Goal: Transaction & Acquisition: Purchase product/service

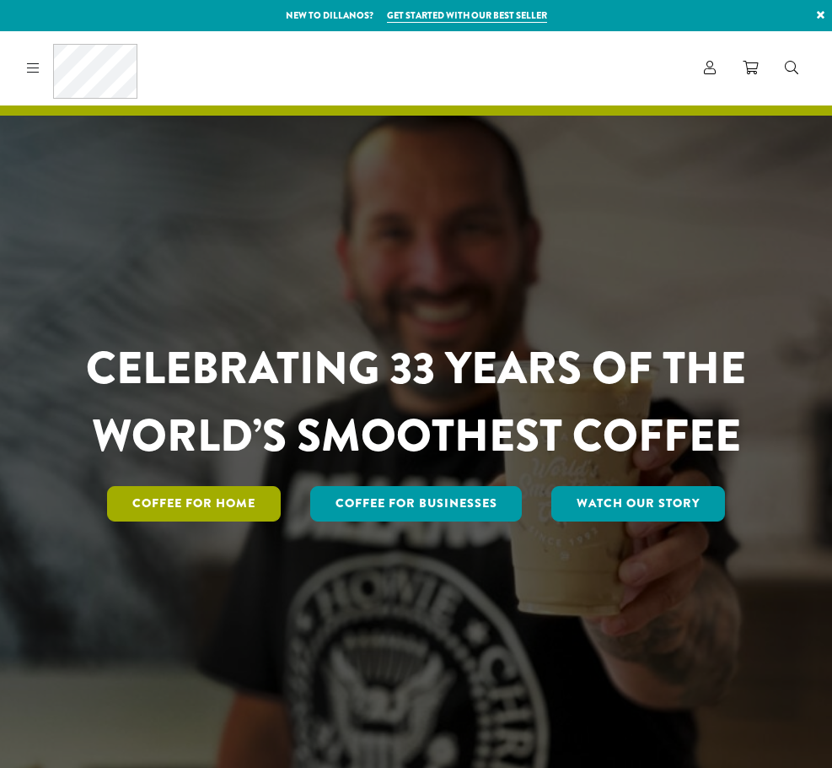
click at [197, 499] on link "Coffee for Home" at bounding box center [194, 503] width 174 height 35
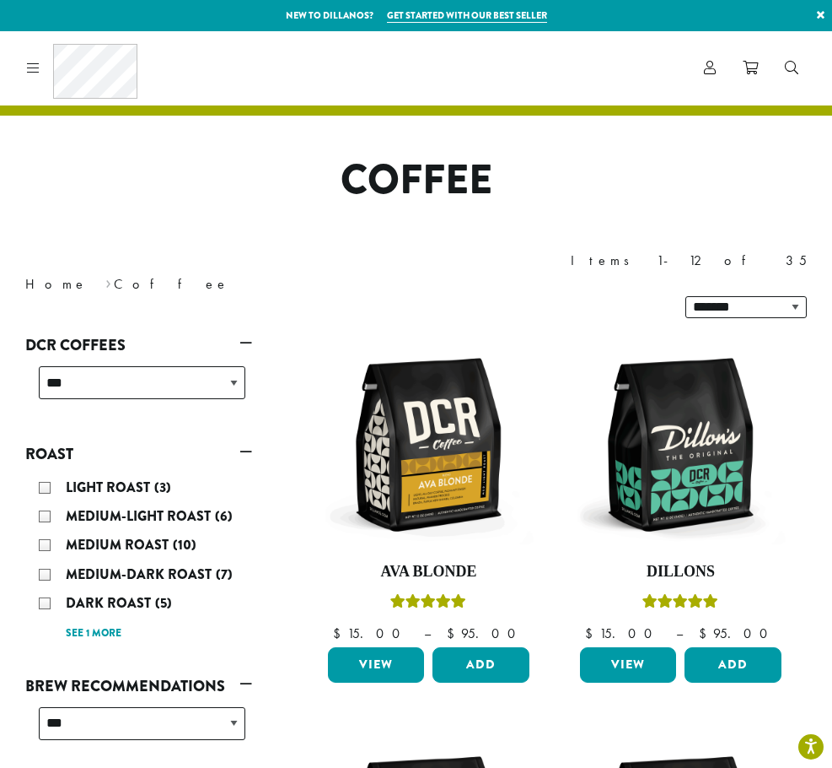
click at [27, 74] on icon at bounding box center [33, 67] width 13 height 13
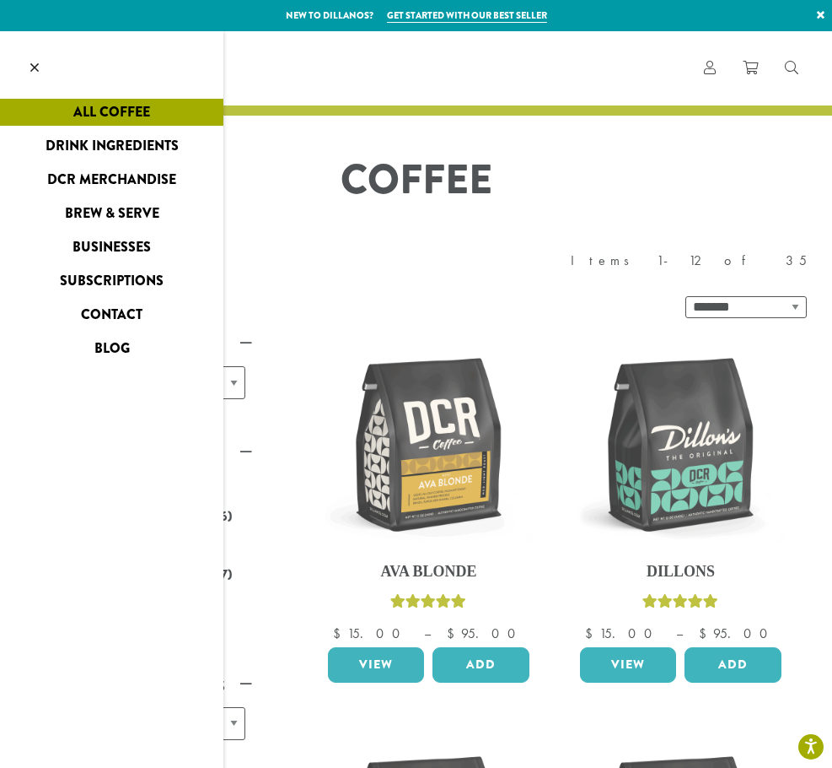
click at [127, 143] on link "Drink Ingredients" at bounding box center [112, 145] width 224 height 27
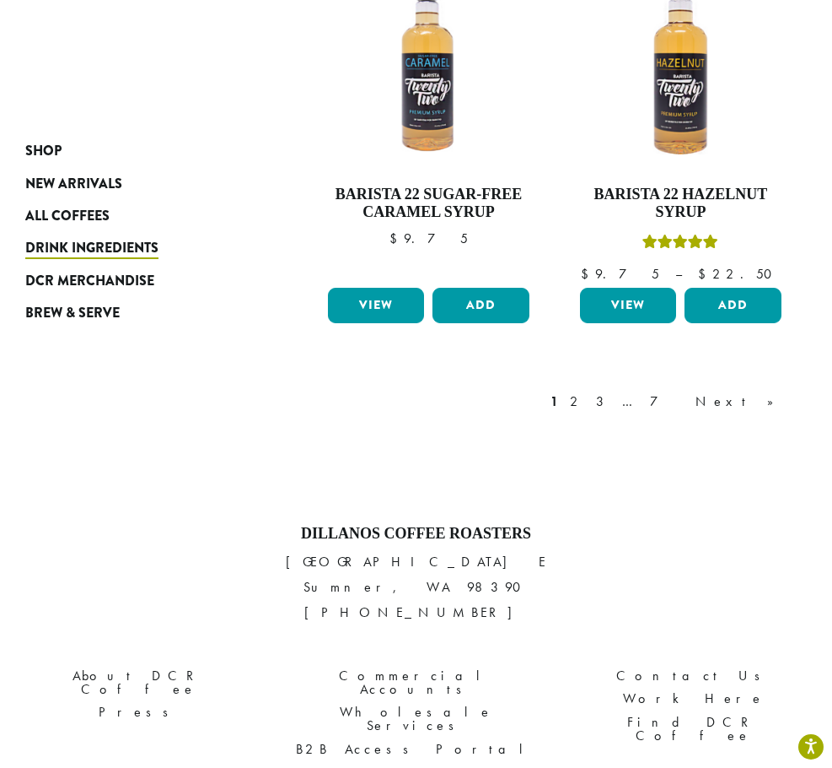
scroll to position [2362, 0]
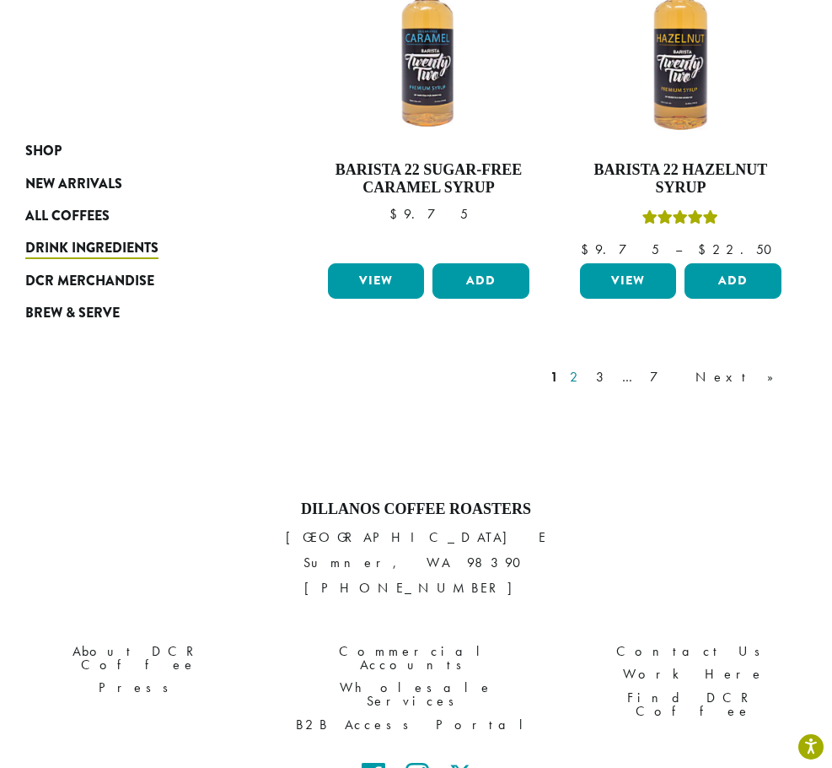
click at [588, 367] on link "2" at bounding box center [577, 377] width 21 height 20
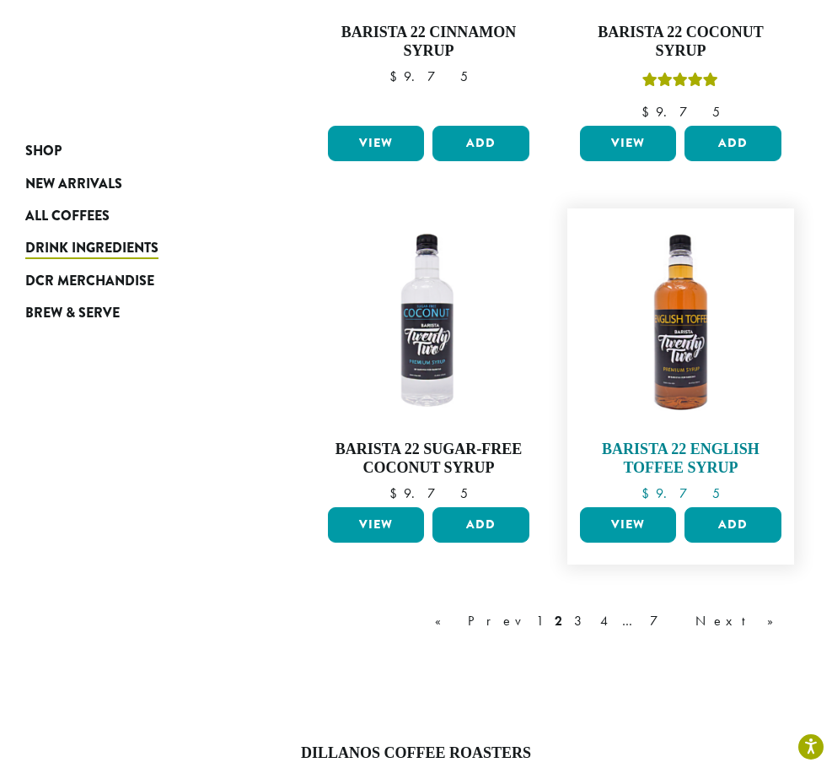
scroll to position [2381, 0]
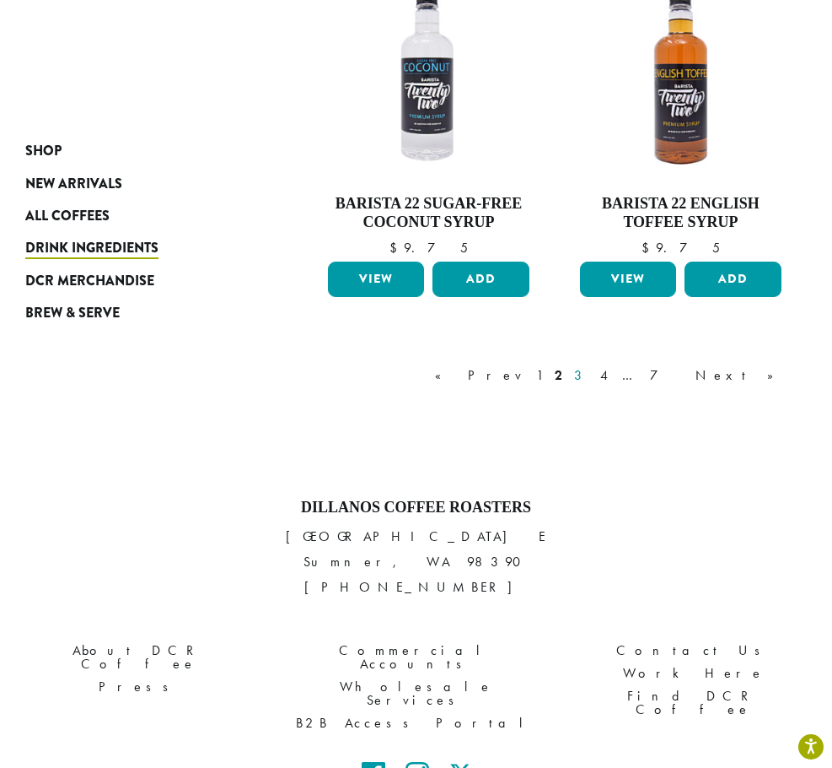
click at [592, 365] on link "3" at bounding box center [581, 375] width 21 height 20
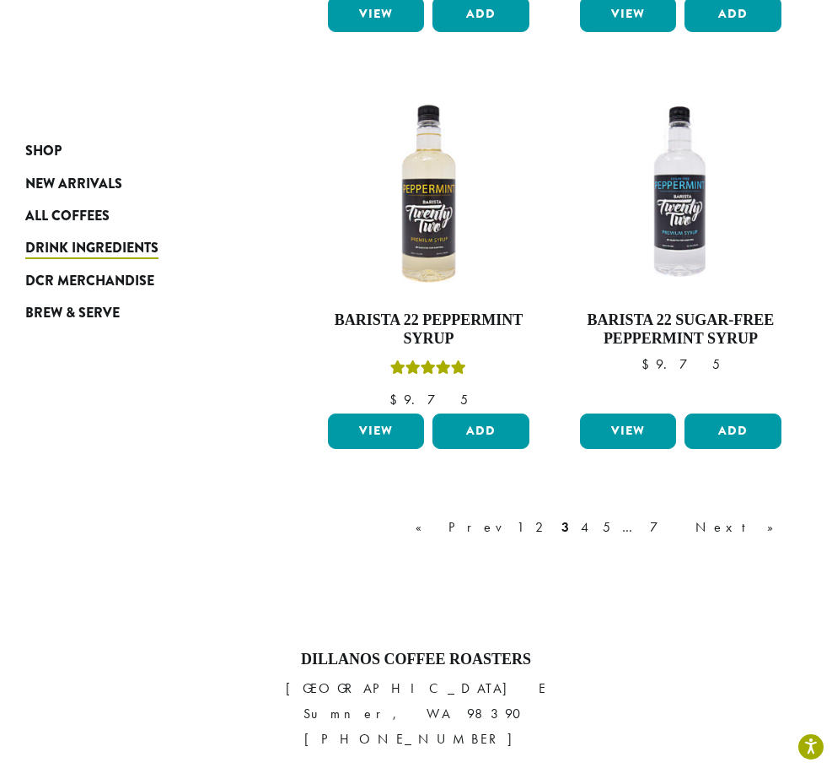
scroll to position [2455, 0]
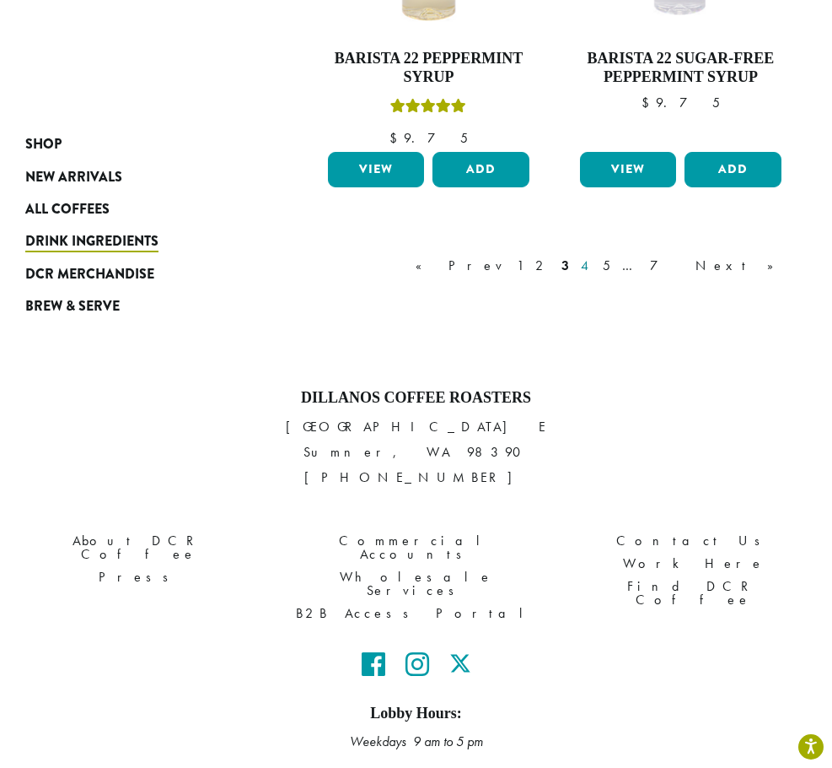
click at [595, 256] on link "4" at bounding box center [586, 266] width 17 height 20
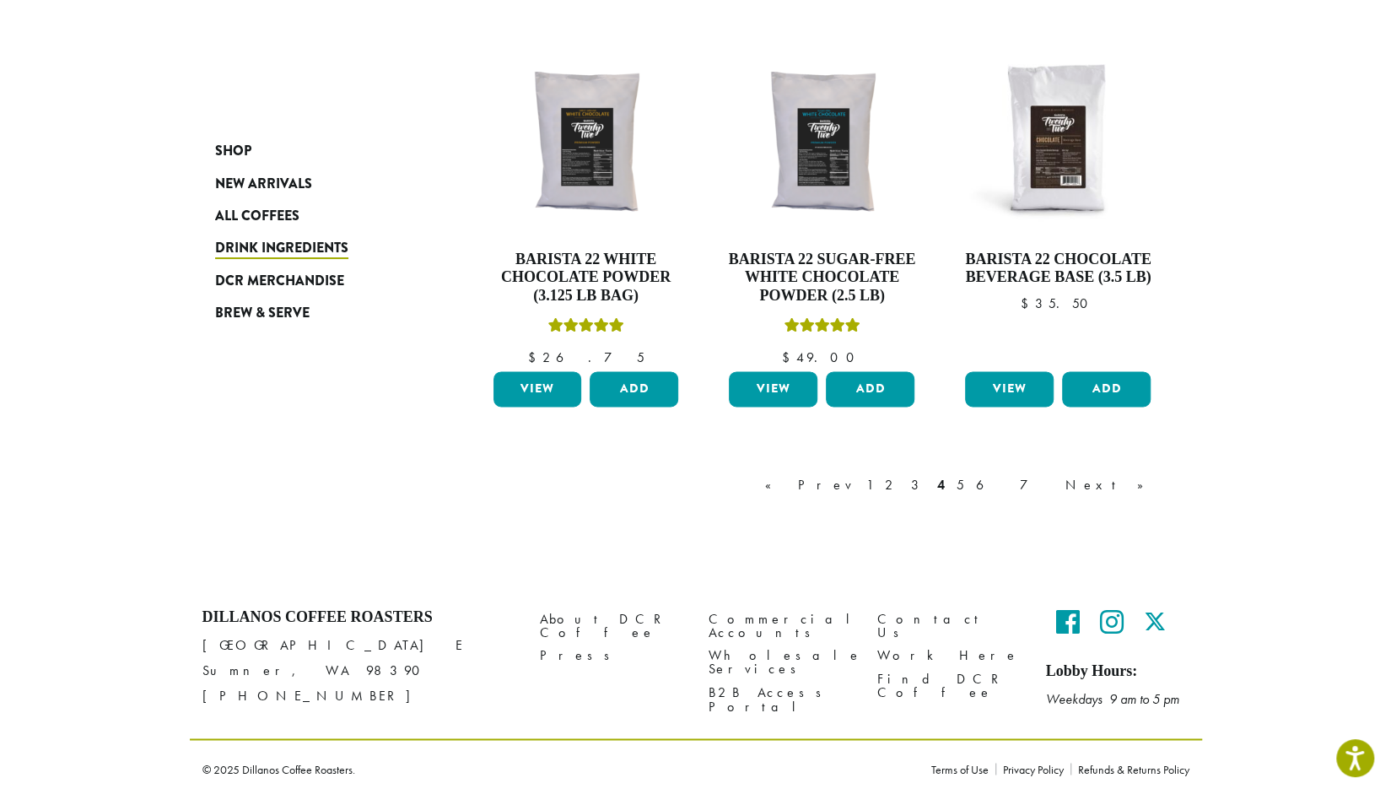
scroll to position [1383, 0]
click at [832, 481] on link "5" at bounding box center [960, 484] width 14 height 20
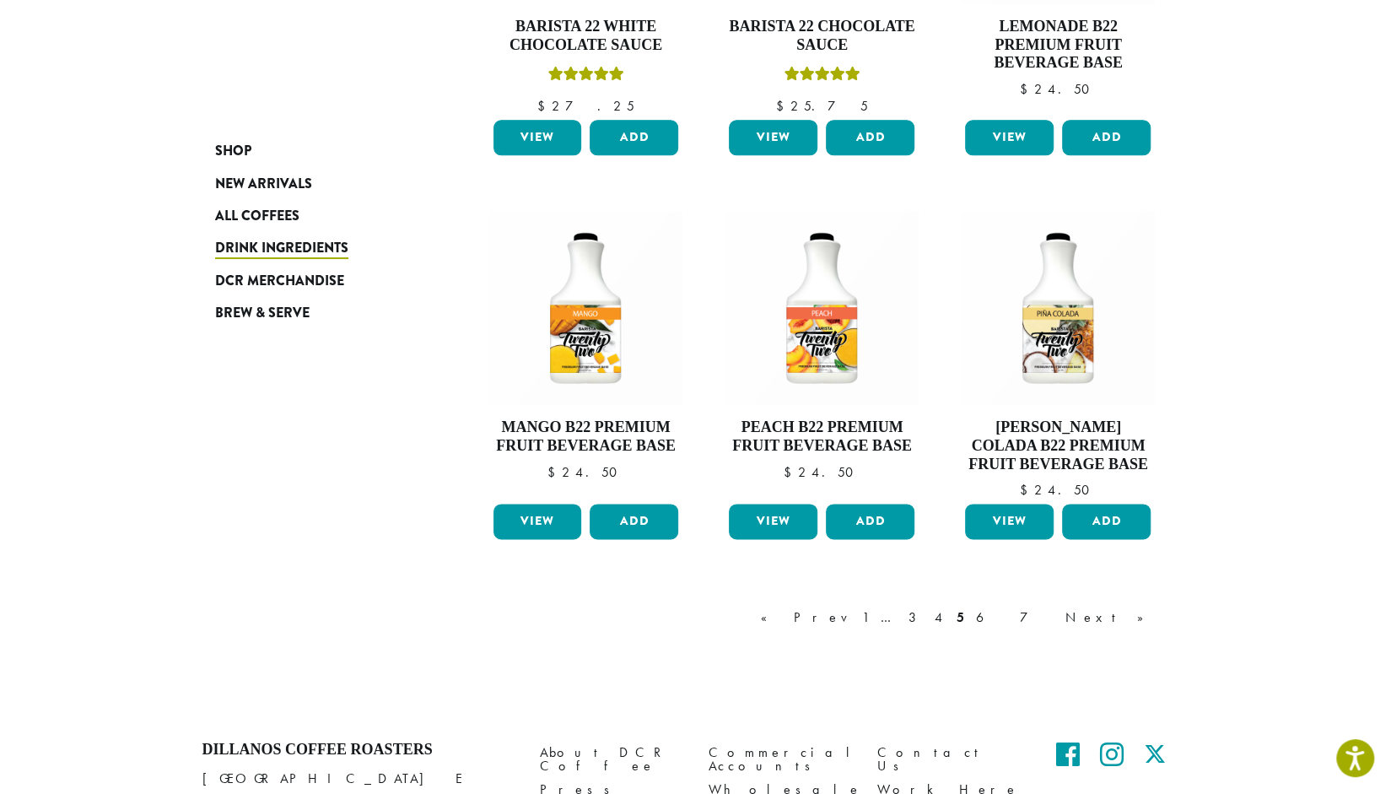
scroll to position [1436, 0]
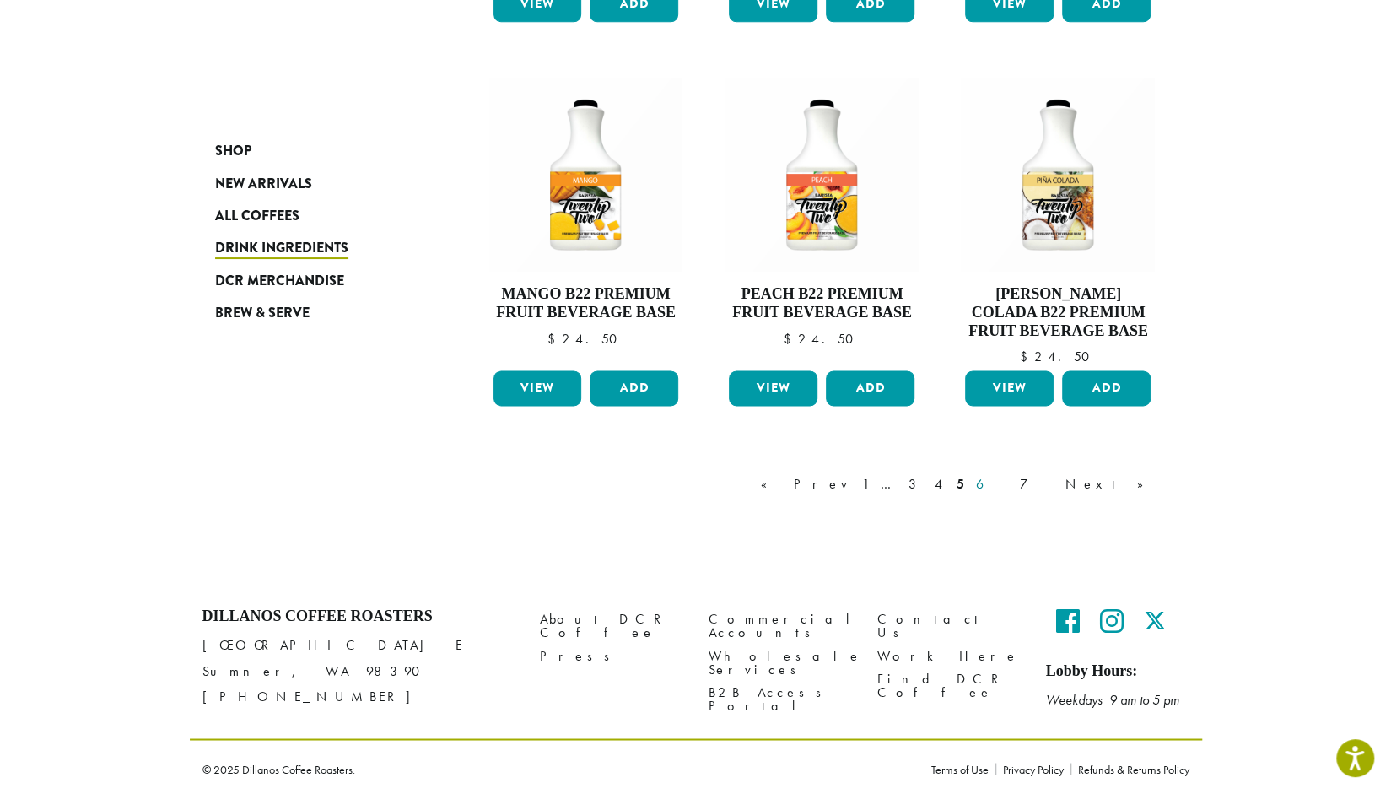
click at [832, 489] on link "6" at bounding box center [991, 484] width 39 height 20
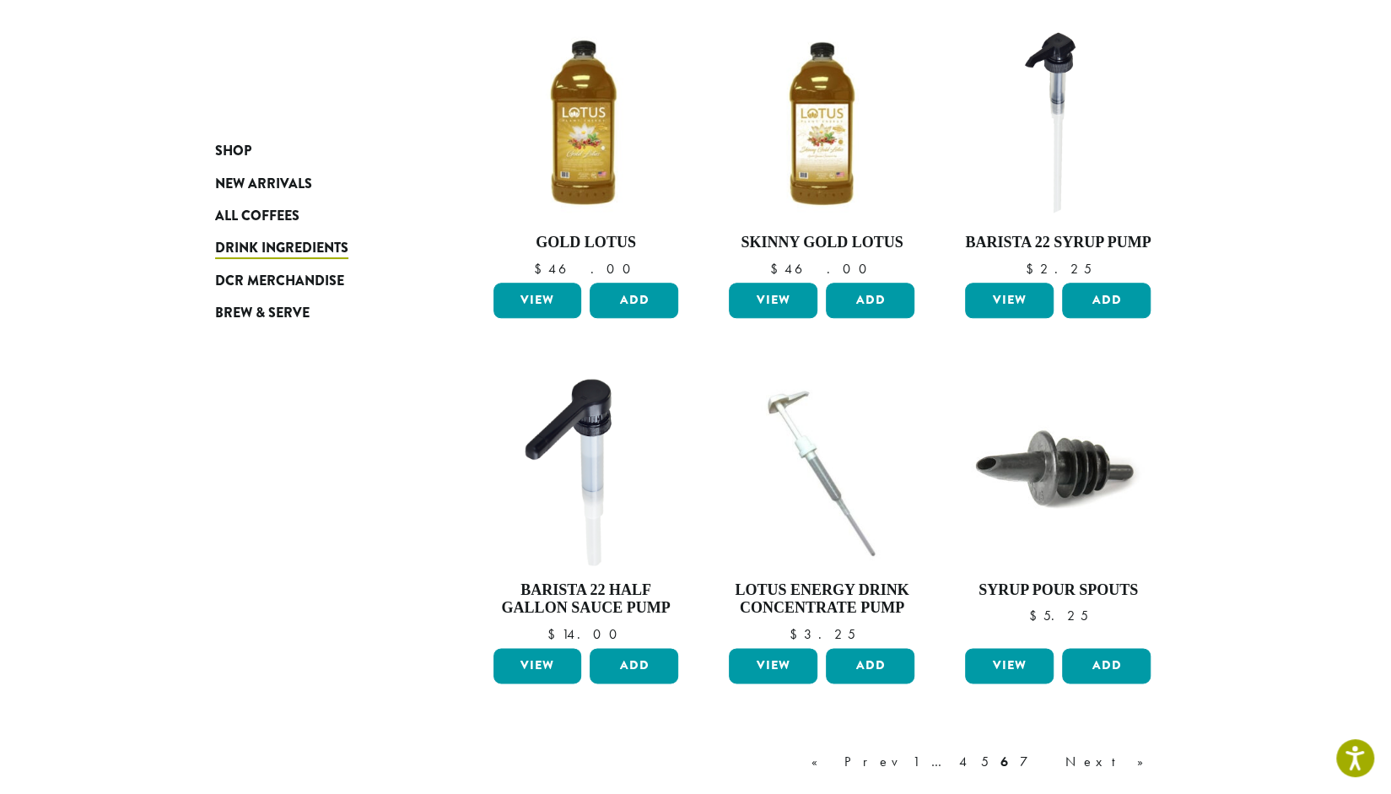
scroll to position [1115, 0]
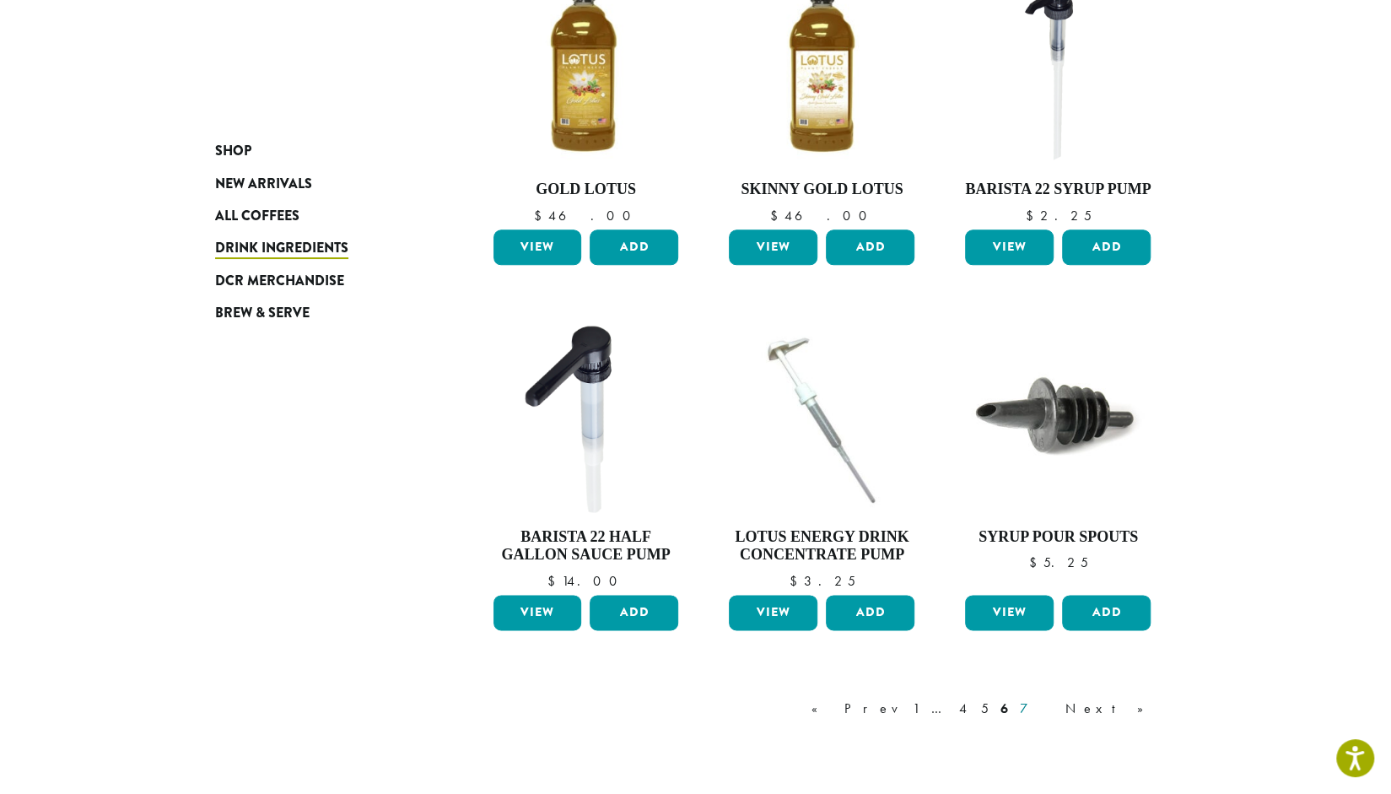
click at [832, 698] on link "7" at bounding box center [1036, 708] width 40 height 20
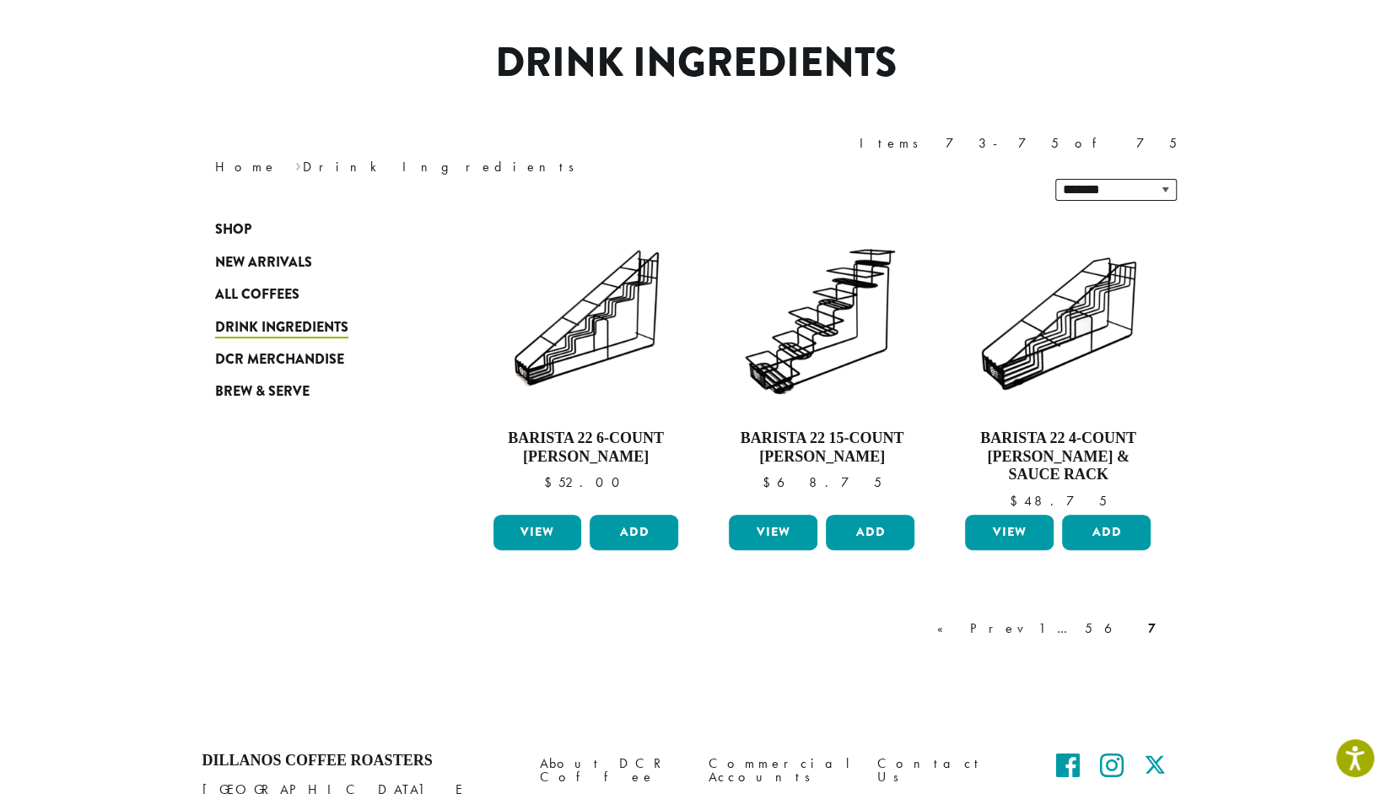
scroll to position [103, 0]
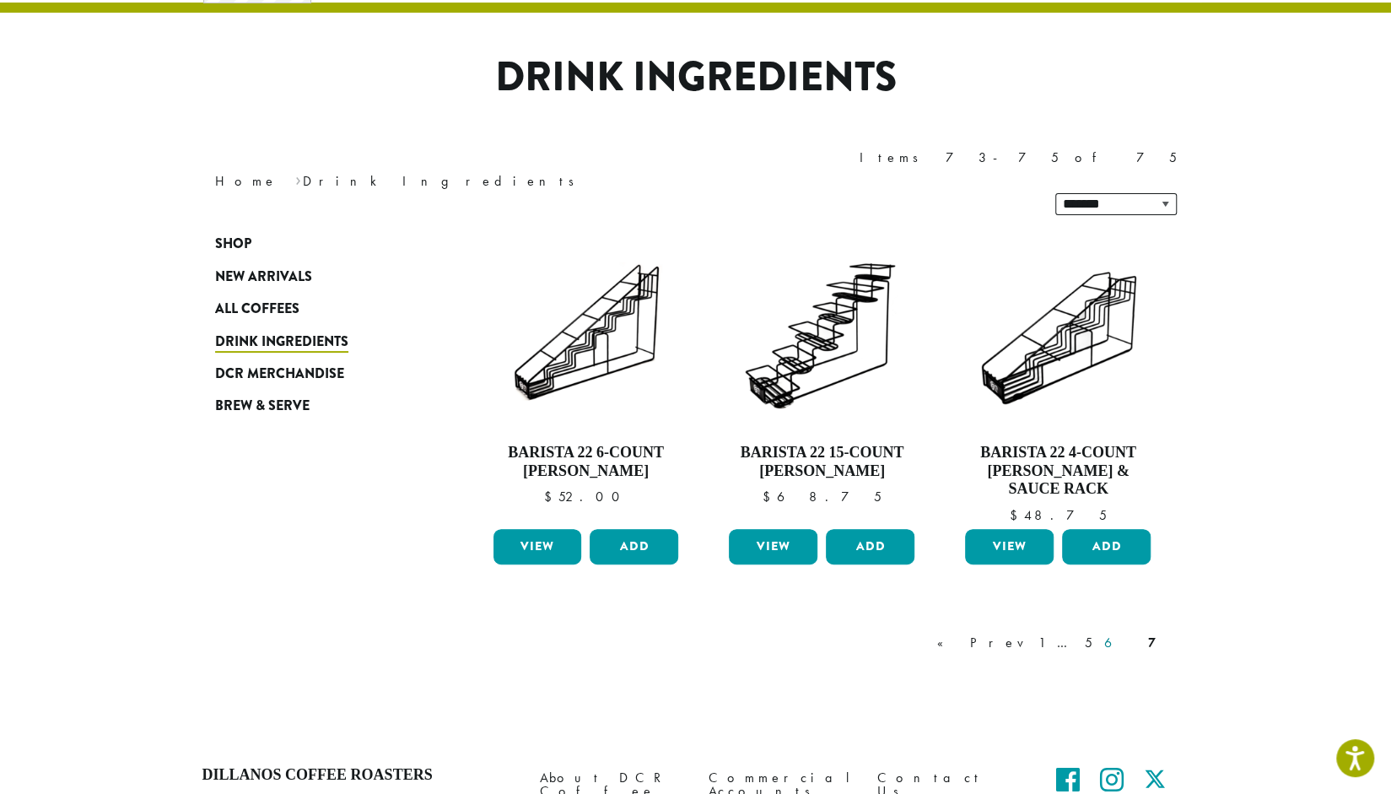
click at [832, 633] on link "6" at bounding box center [1120, 643] width 39 height 20
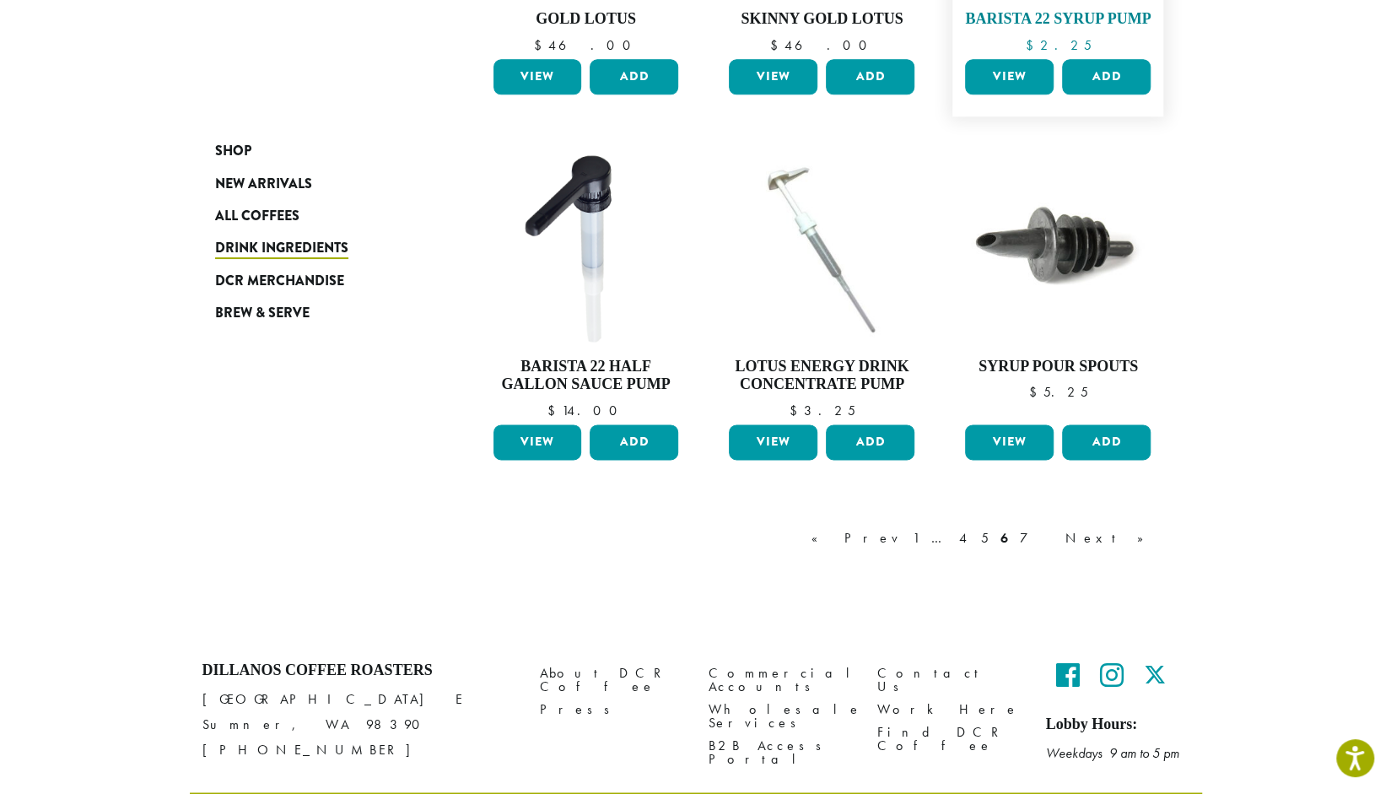
scroll to position [1294, 0]
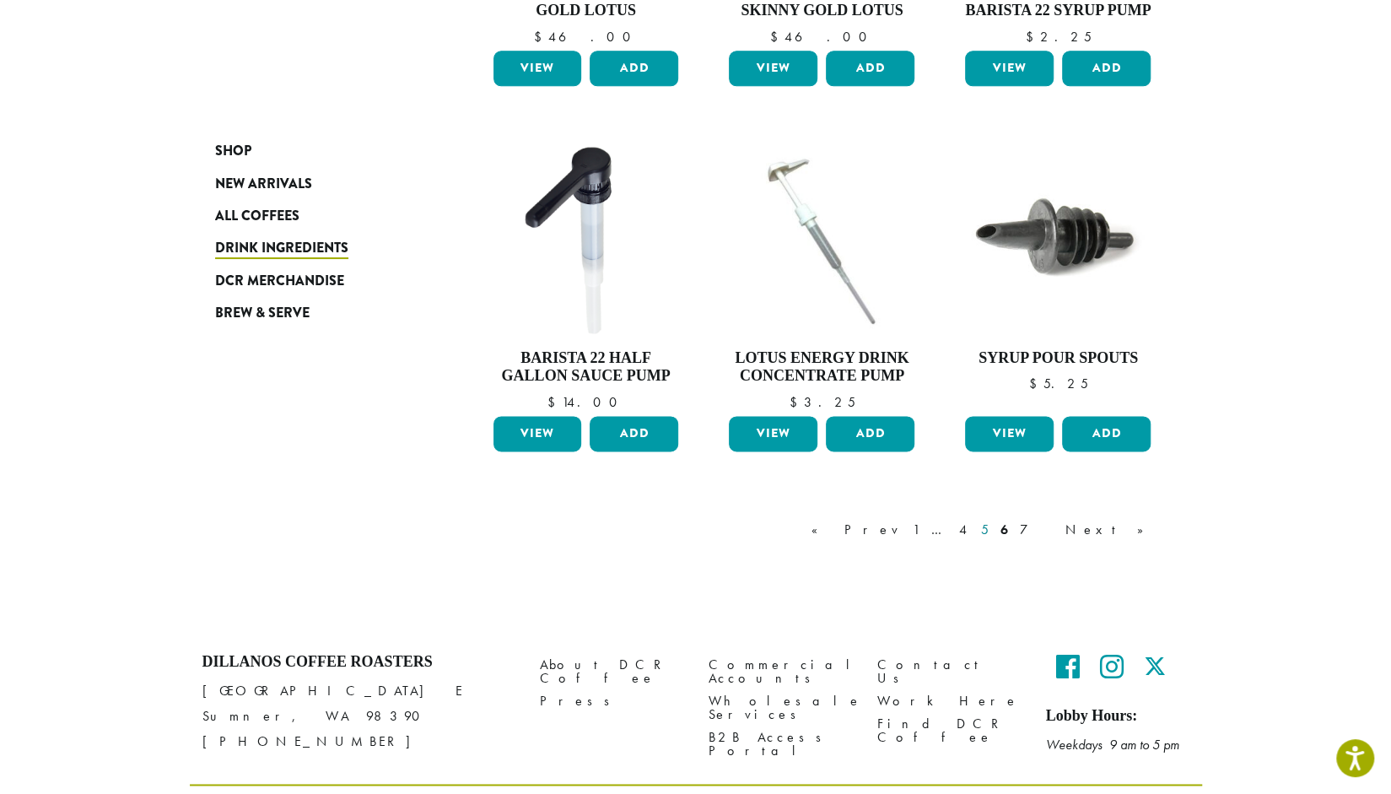
click at [832, 520] on link "5" at bounding box center [985, 530] width 14 height 20
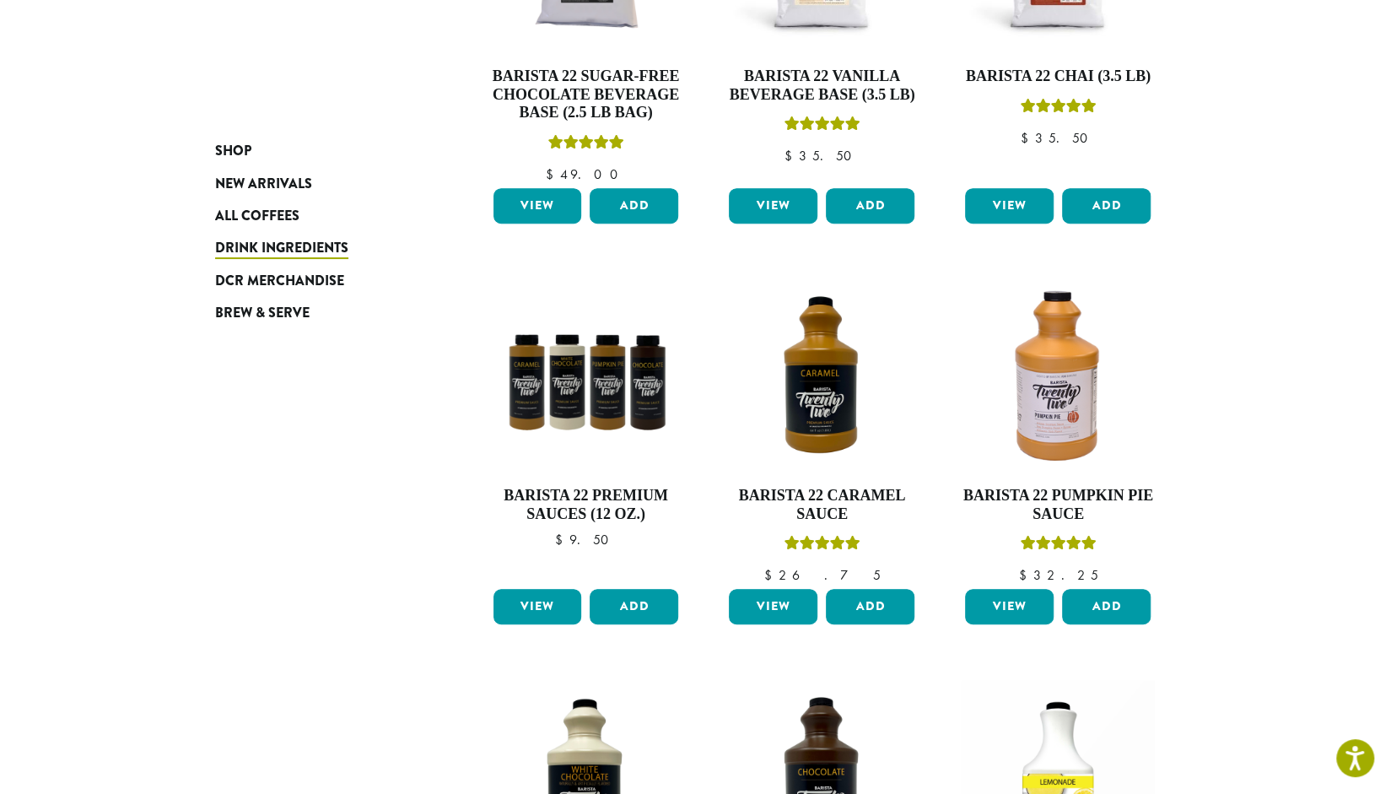
scroll to position [440, 0]
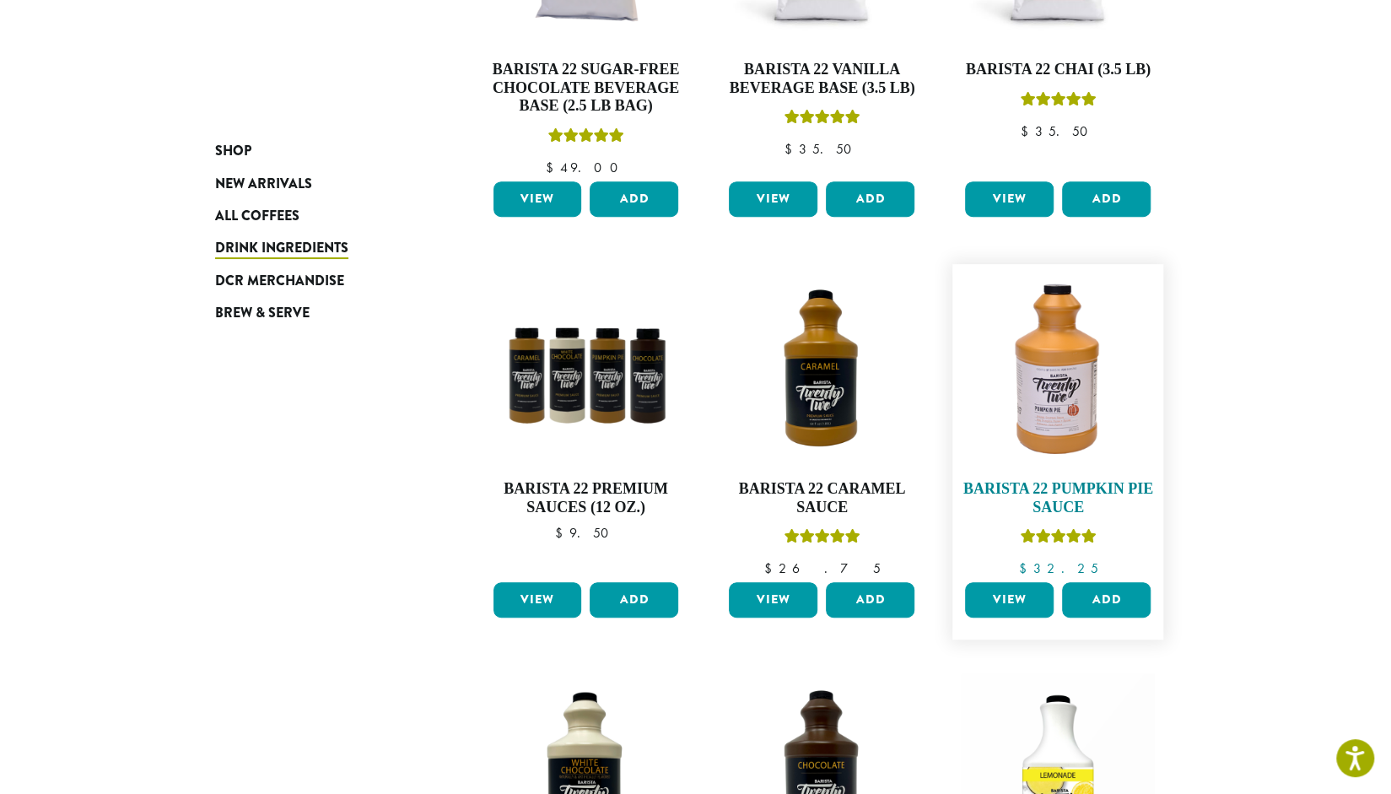
click at [832, 398] on img at bounding box center [1058, 369] width 194 height 194
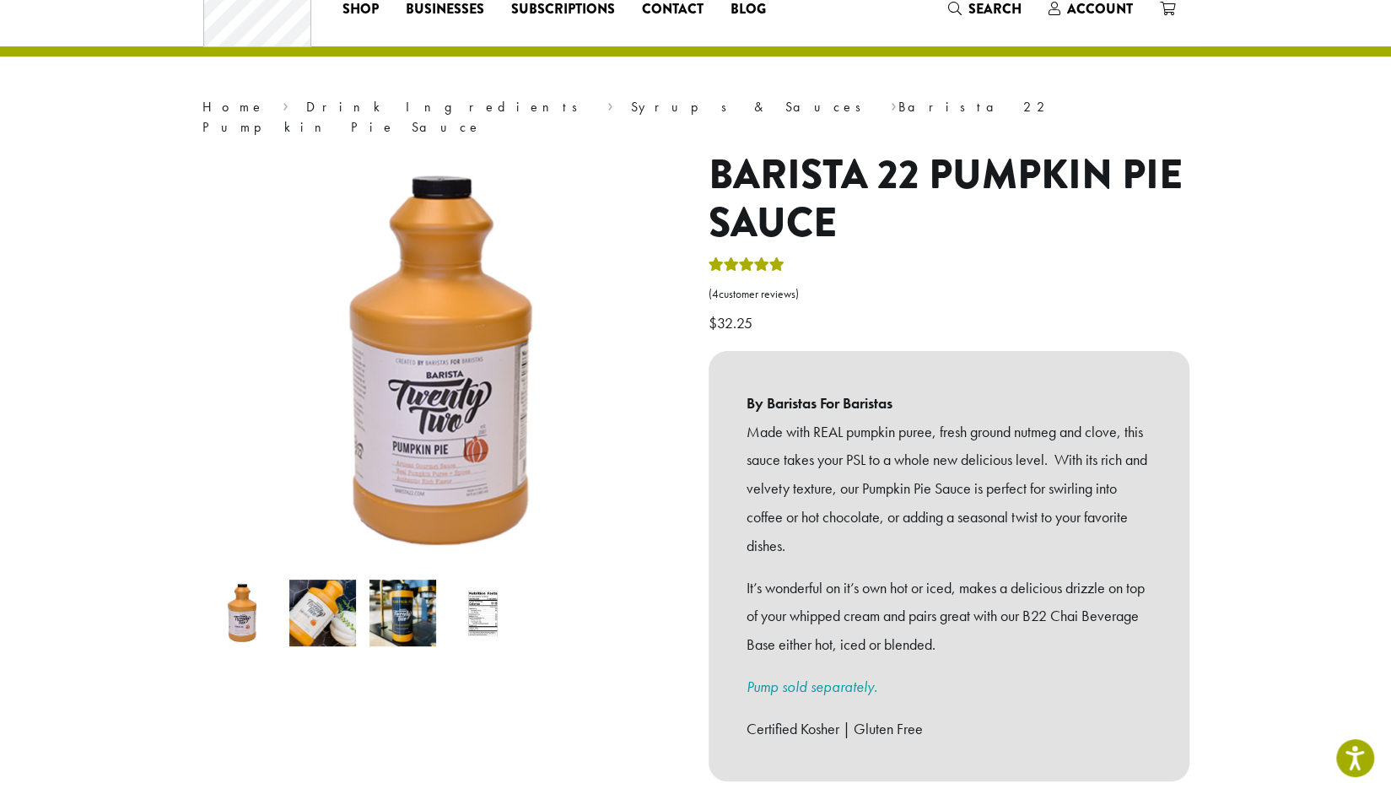
scroll to position [422, 0]
